Goal: Task Accomplishment & Management: Use online tool/utility

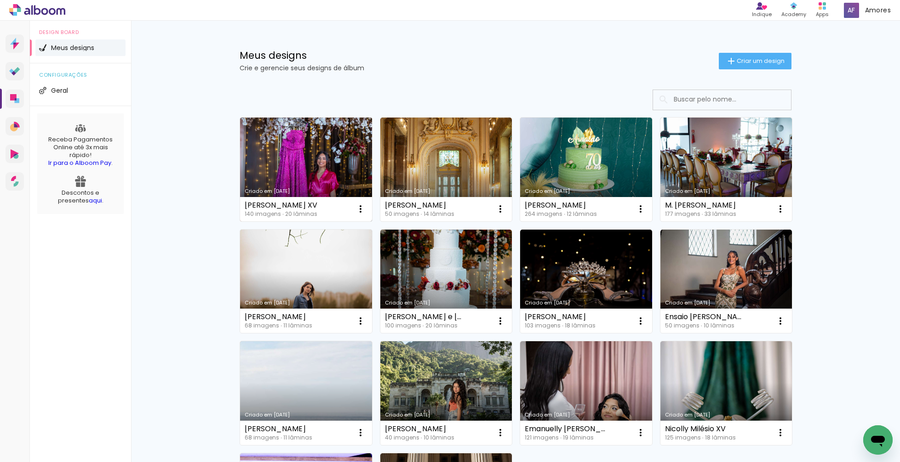
click at [313, 184] on link "Criado em [DATE]" at bounding box center [306, 170] width 132 height 104
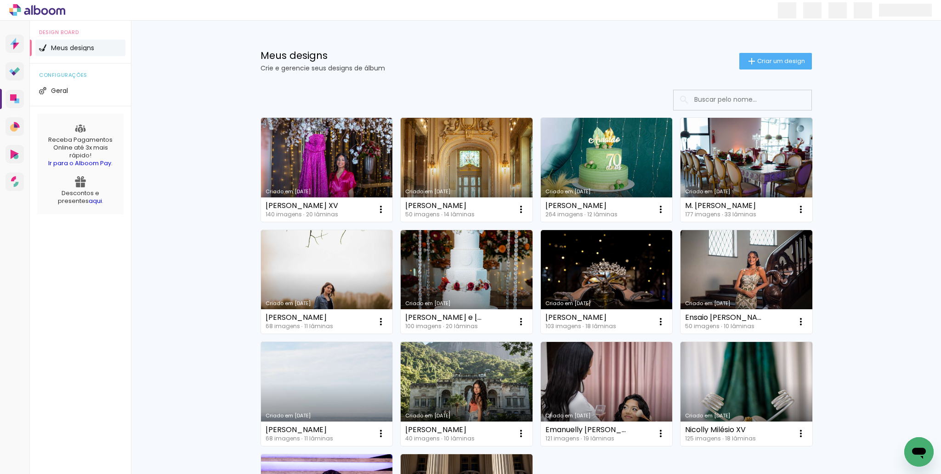
click at [639, 181] on link "Criado em [DATE]" at bounding box center [607, 170] width 132 height 104
